Goal: Task Accomplishment & Management: Use online tool/utility

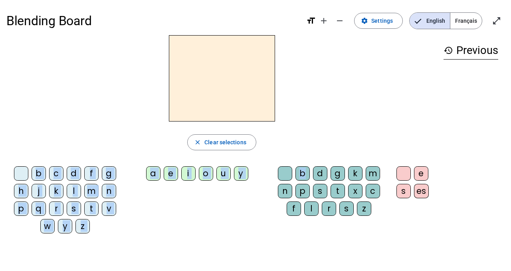
drag, startPoint x: 304, startPoint y: 173, endPoint x: 193, endPoint y: 90, distance: 138.2
click at [193, 90] on div "close Clear selections b c d f g h j k l m n p q r s t v w y z a e i o u y b d …" at bounding box center [221, 137] width 431 height 205
click at [303, 173] on div "b" at bounding box center [303, 173] width 14 height 14
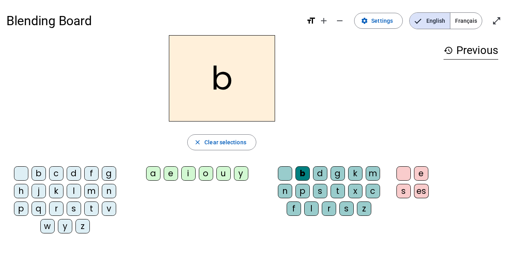
click at [151, 174] on div "a" at bounding box center [153, 173] width 14 height 14
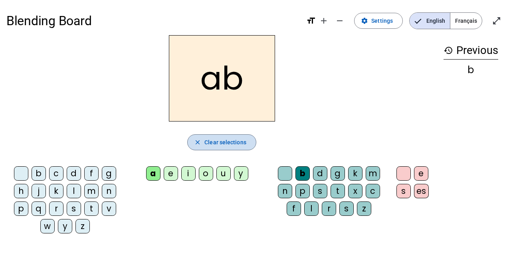
click at [229, 139] on span "Clear selections" at bounding box center [226, 142] width 42 height 10
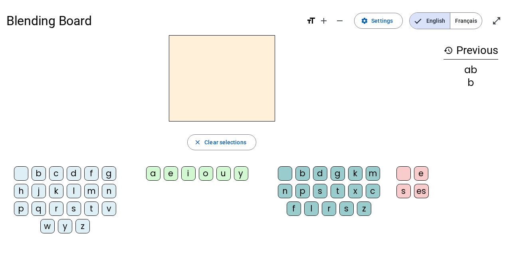
click at [302, 171] on div "b" at bounding box center [303, 173] width 14 height 14
click at [155, 171] on div "a" at bounding box center [153, 173] width 14 height 14
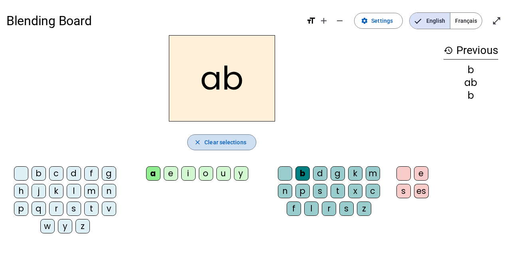
click at [237, 141] on span "Clear selections" at bounding box center [226, 142] width 42 height 10
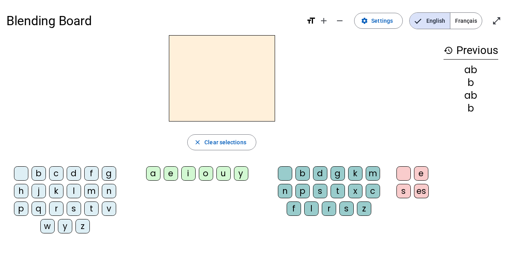
click at [39, 171] on div "b" at bounding box center [39, 173] width 14 height 14
click at [152, 172] on div "a" at bounding box center [153, 173] width 14 height 14
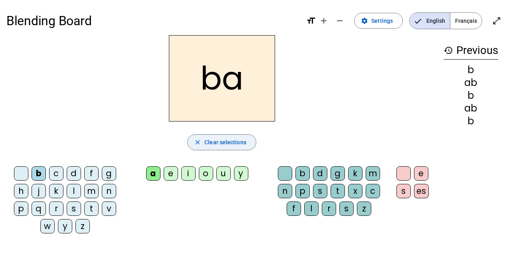
click at [229, 142] on span "Clear selections" at bounding box center [226, 142] width 42 height 10
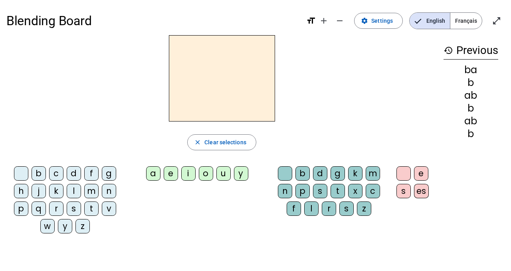
click at [449, 52] on mat-icon "history" at bounding box center [449, 51] width 10 height 10
click at [496, 23] on mat-icon "open_in_full" at bounding box center [497, 21] width 10 height 10
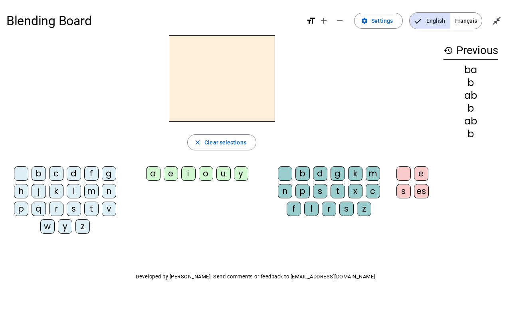
click at [462, 23] on span "Français" at bounding box center [467, 21] width 32 height 16
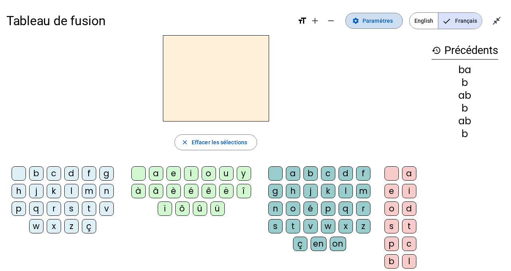
click at [383, 20] on span "Paramètres" at bounding box center [378, 21] width 30 height 10
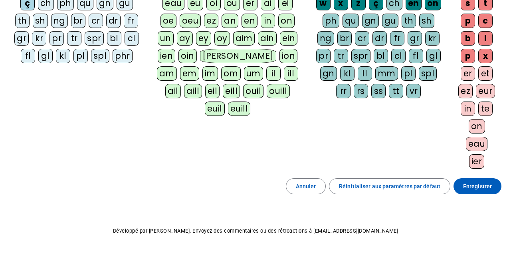
scroll to position [154, 0]
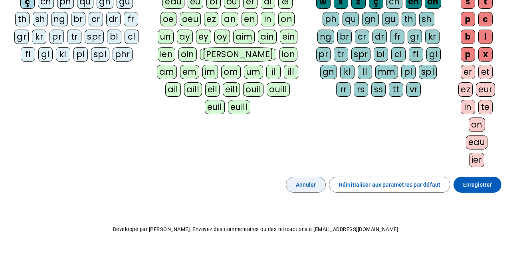
click at [316, 185] on span "Annuler" at bounding box center [306, 185] width 20 height 10
